Goal: Obtain resource: Download file/media

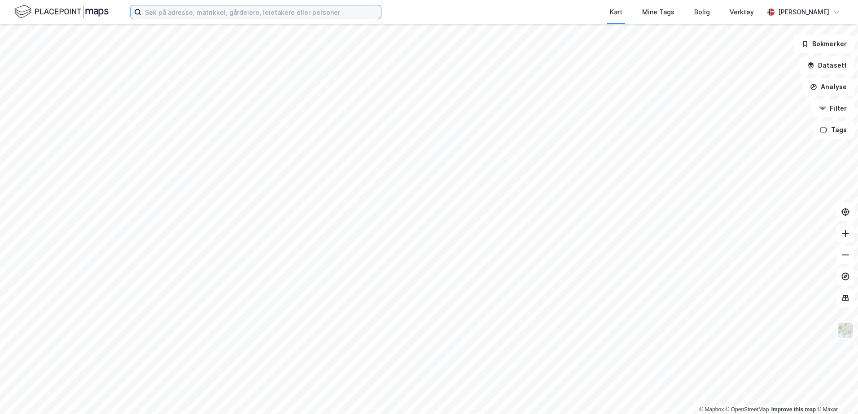
click at [200, 16] on input at bounding box center [261, 11] width 240 height 13
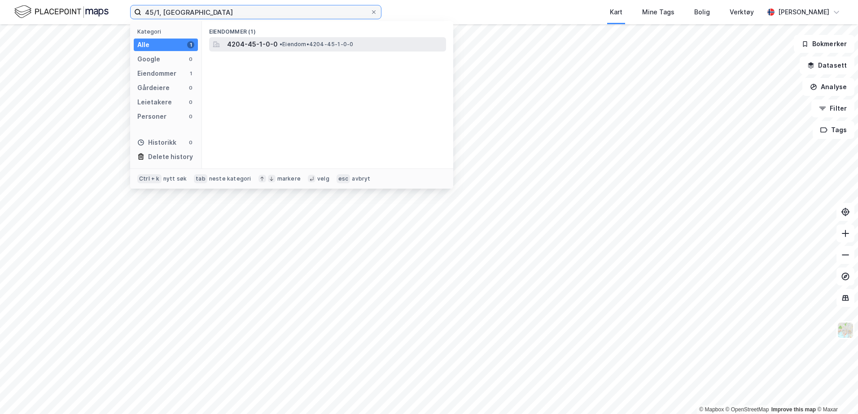
type input "45/1, [GEOGRAPHIC_DATA]"
click at [239, 39] on span "4204-45-1-0-0" at bounding box center [252, 44] width 51 height 11
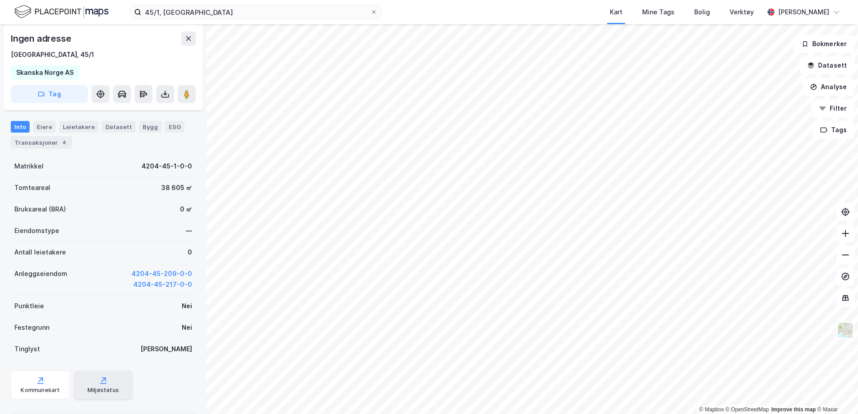
scroll to position [120, 0]
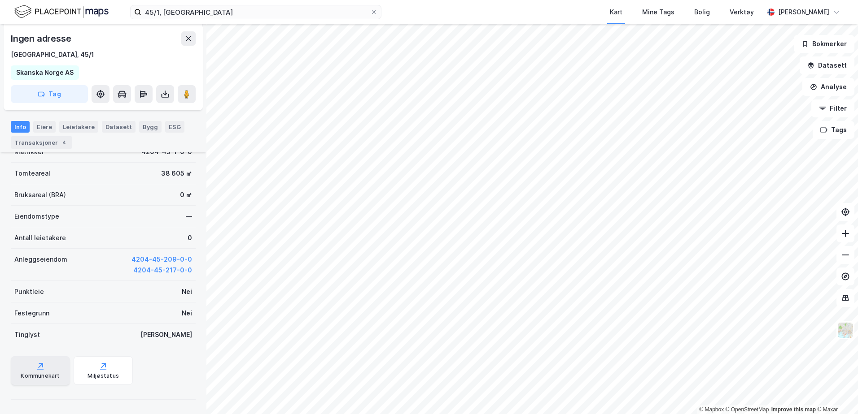
click at [31, 375] on div "Kommunekart" at bounding box center [40, 376] width 39 height 7
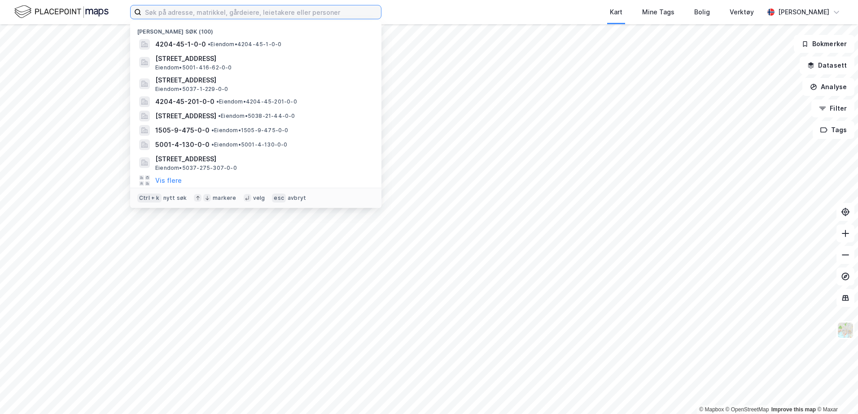
click at [165, 14] on input at bounding box center [261, 11] width 240 height 13
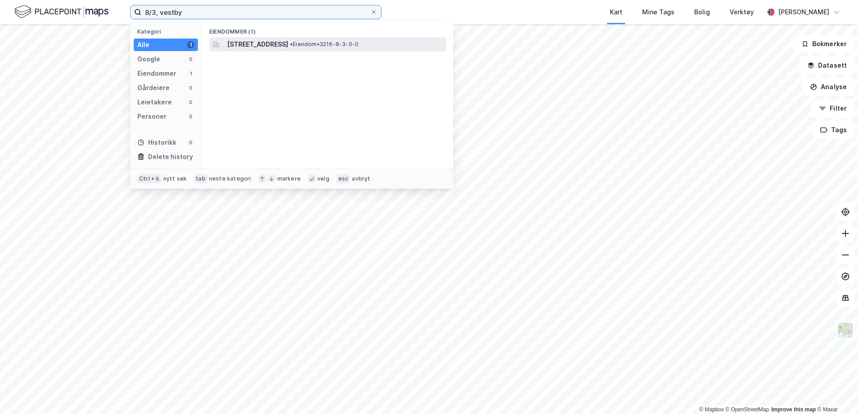
type input "8/3, vestby"
click at [246, 42] on span "[STREET_ADDRESS]" at bounding box center [257, 44] width 61 height 11
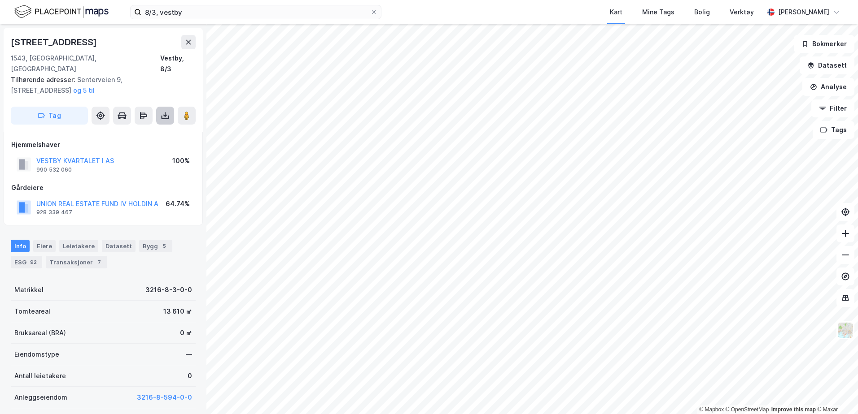
click at [158, 107] on button at bounding box center [165, 116] width 18 height 18
click at [145, 130] on div "Last ned grunnbok" at bounding box center [121, 133] width 52 height 7
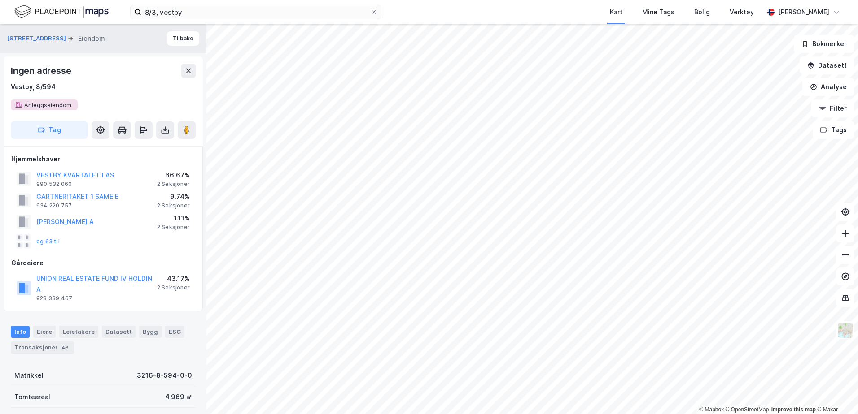
click at [426, 12] on div "Kart Mine Tags Bolig Verktøy" at bounding box center [593, 12] width 339 height 24
